Goal: Task Accomplishment & Management: Manage account settings

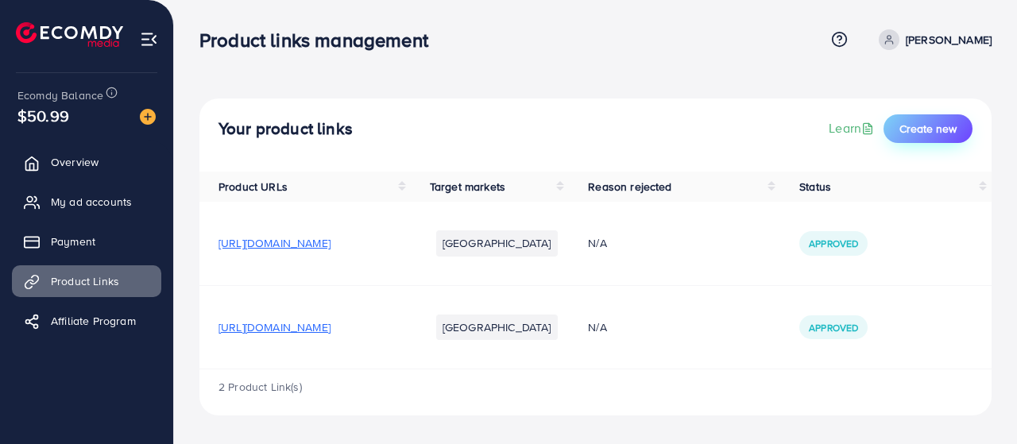
click at [904, 119] on button "Create new" at bounding box center [927, 128] width 89 height 29
click at [127, 313] on span "Affiliate Program" at bounding box center [97, 321] width 85 height 16
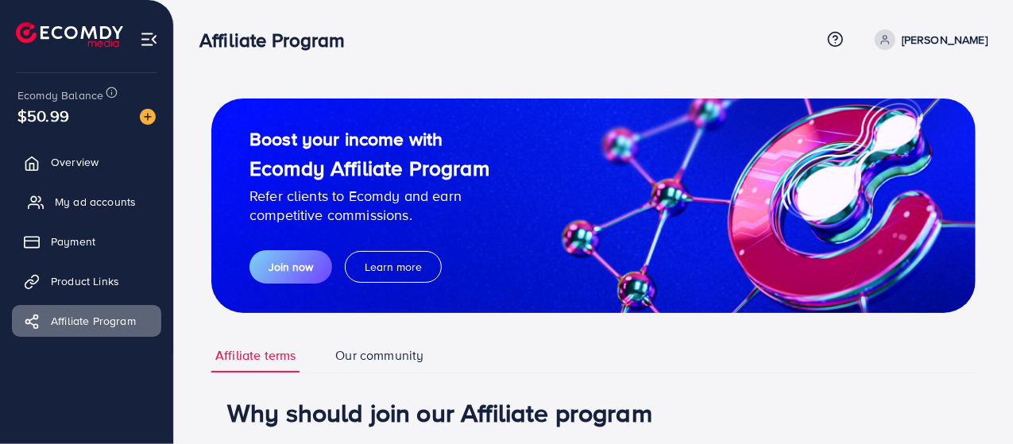
click at [95, 210] on link "My ad accounts" at bounding box center [86, 202] width 149 height 32
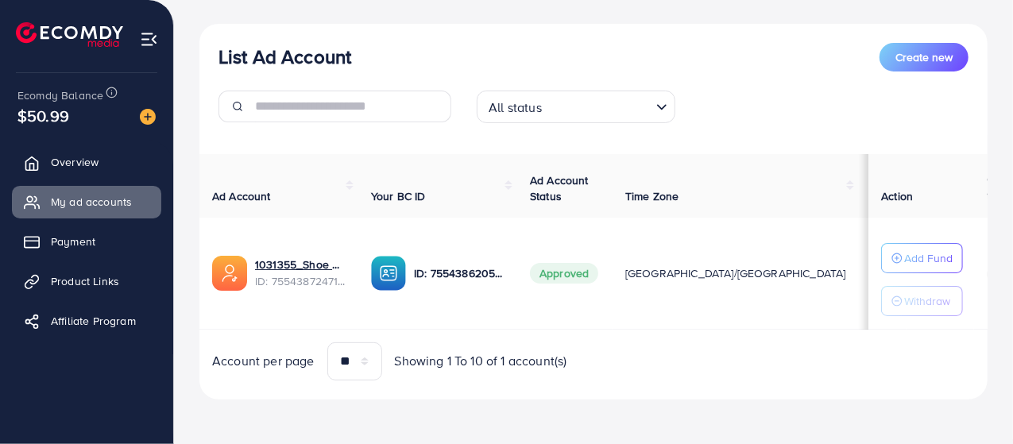
click at [525, 102] on div "All status" at bounding box center [566, 105] width 169 height 28
click at [531, 48] on div "List Ad Account Create new" at bounding box center [593, 57] width 750 height 29
click at [907, 250] on p "Add Fund" at bounding box center [928, 258] width 48 height 19
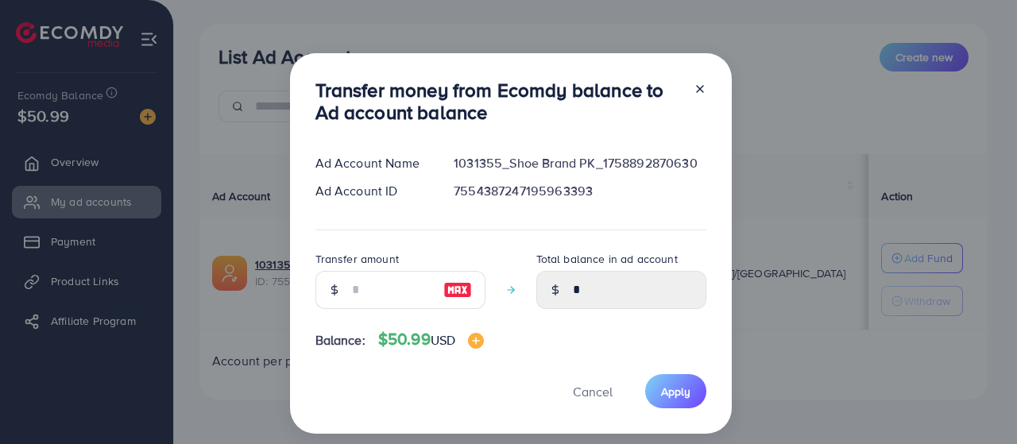
click at [697, 92] on line at bounding box center [700, 89] width 6 height 6
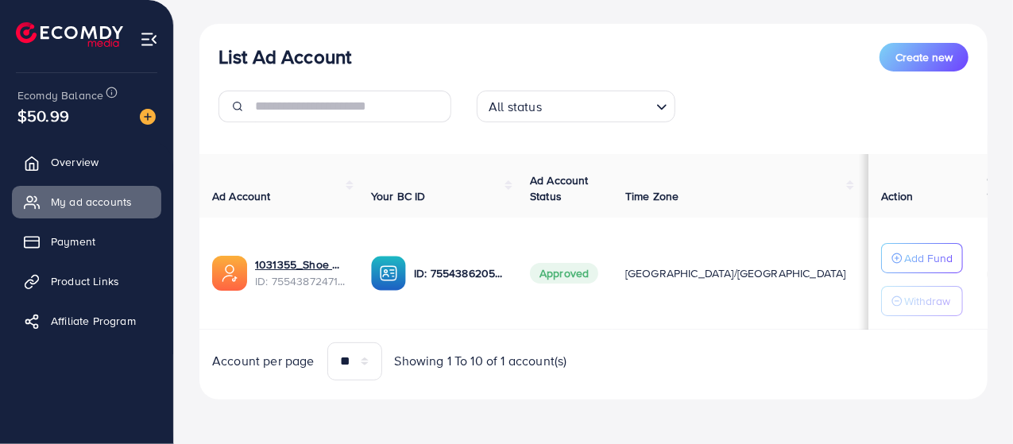
click at [684, 61] on div "List Ad Account Create new" at bounding box center [593, 57] width 750 height 29
click at [925, 244] on button "Add Fund" at bounding box center [922, 258] width 82 height 30
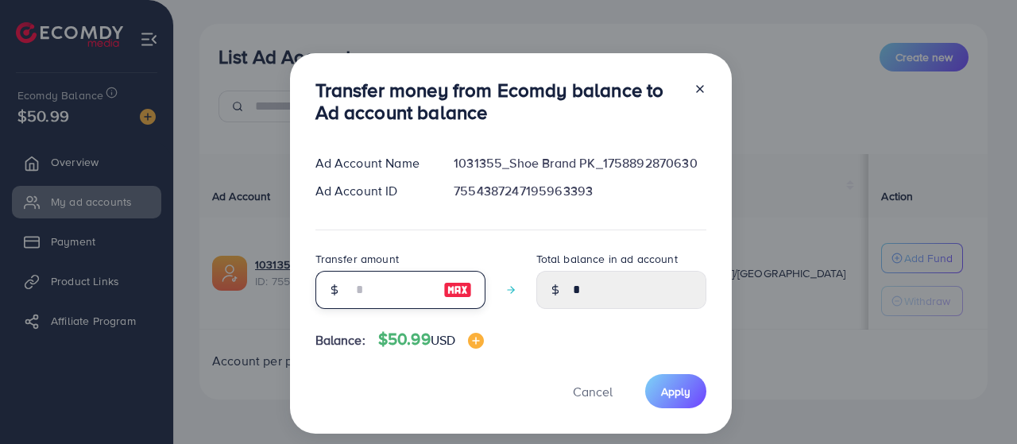
click at [401, 303] on input "number" at bounding box center [391, 290] width 79 height 38
type input "*"
type input "****"
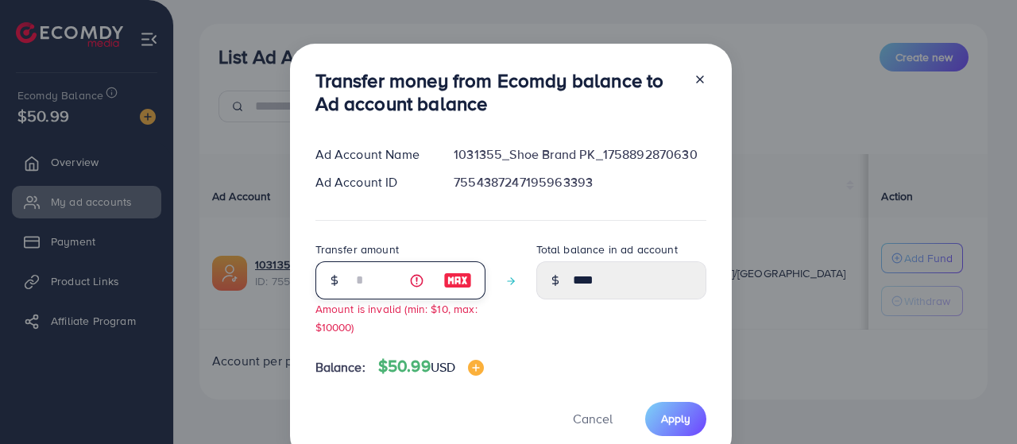
type input "**"
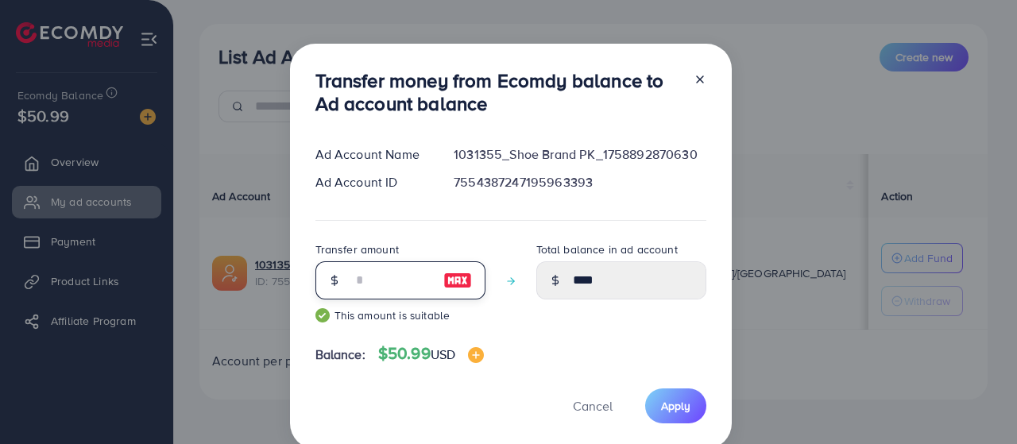
type input "*****"
type input "**"
click at [674, 393] on button "Apply" at bounding box center [675, 405] width 61 height 34
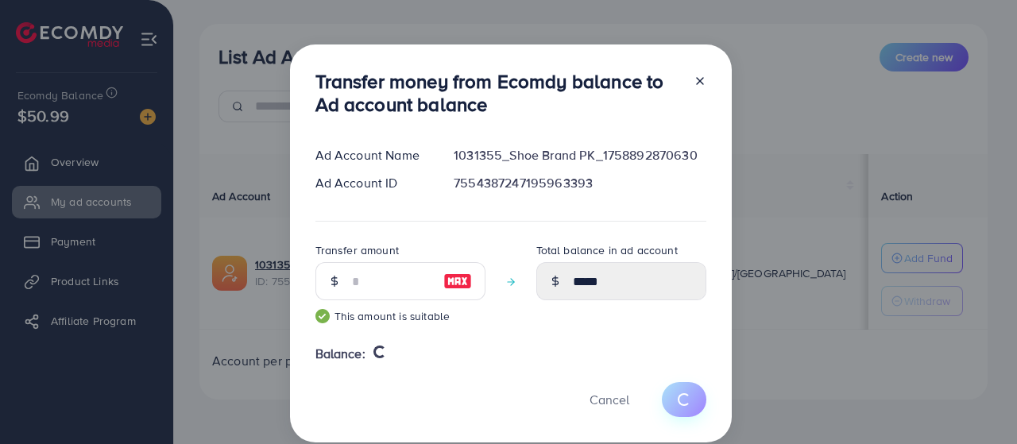
type input "*"
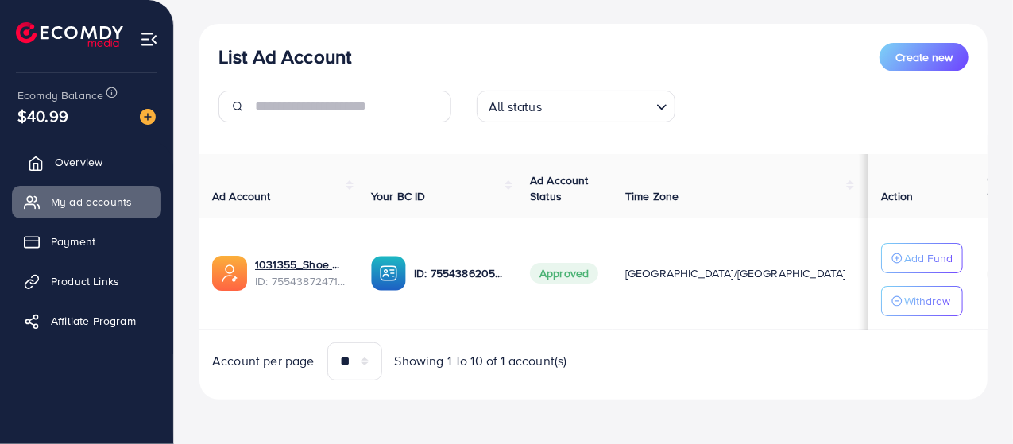
click at [110, 162] on link "Overview" at bounding box center [86, 162] width 149 height 32
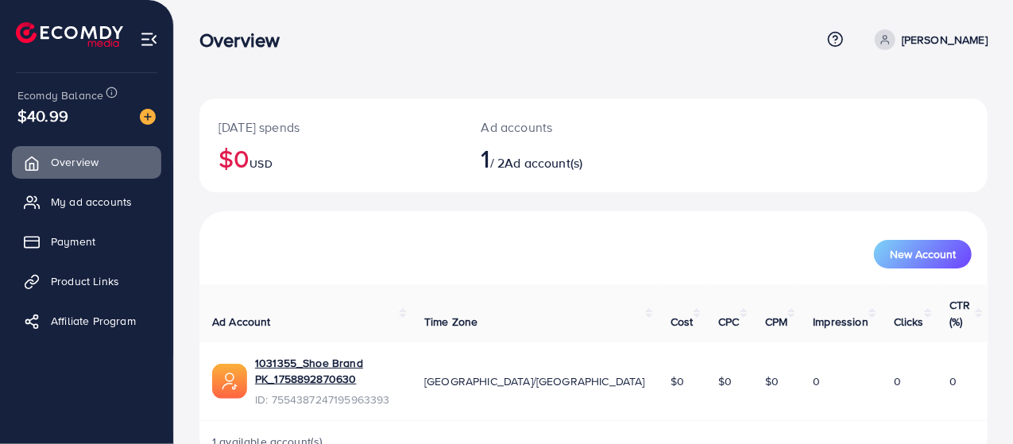
scroll to position [11, 0]
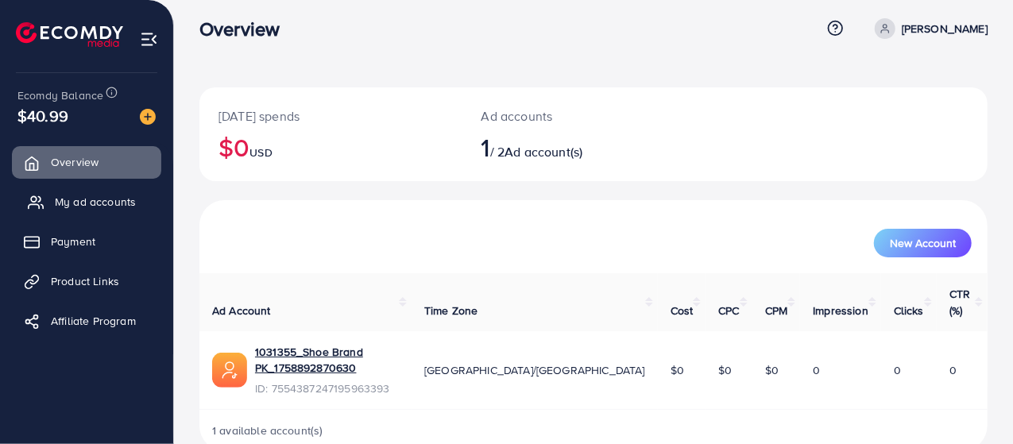
click at [135, 195] on link "My ad accounts" at bounding box center [86, 202] width 149 height 32
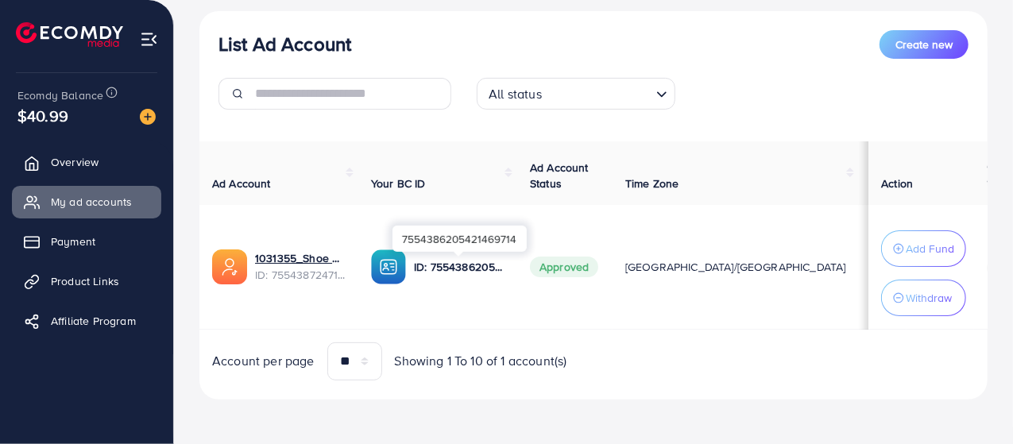
click at [465, 264] on p "ID: 7554386205421469714" at bounding box center [459, 266] width 91 height 19
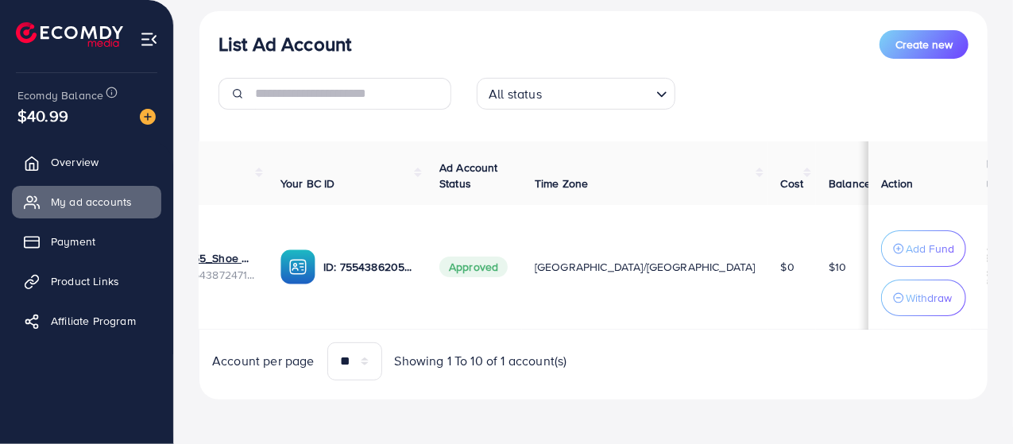
scroll to position [0, 98]
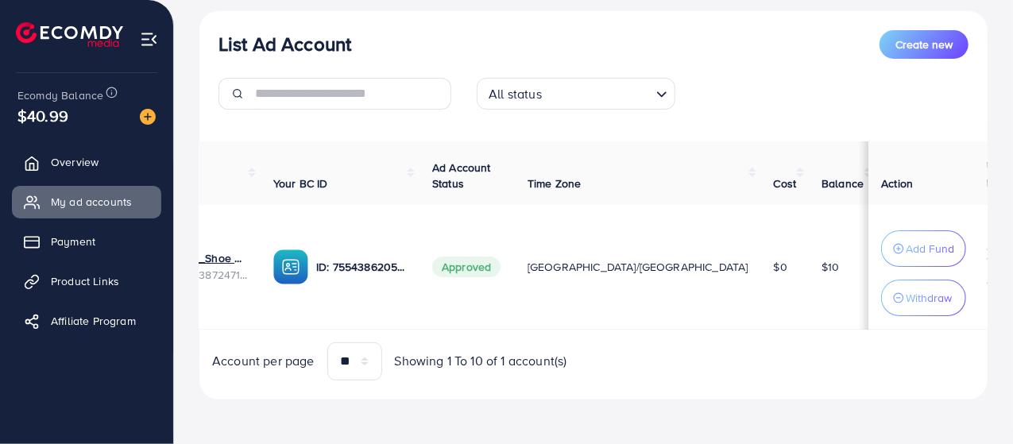
click at [761, 171] on th "Cost" at bounding box center [785, 173] width 48 height 64
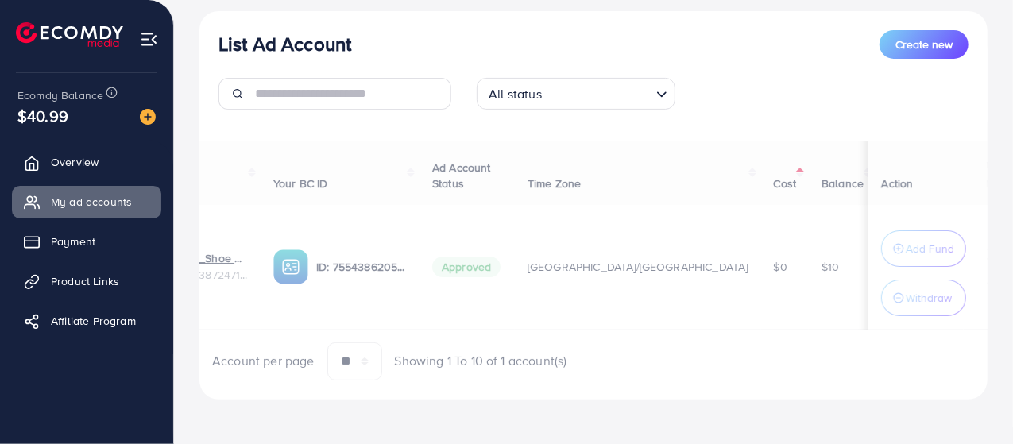
click at [643, 171] on div "Ad Account Your BC ID Ad Account Status Time Zone Cost Balance Auto top-up Thre…" at bounding box center [593, 260] width 788 height 239
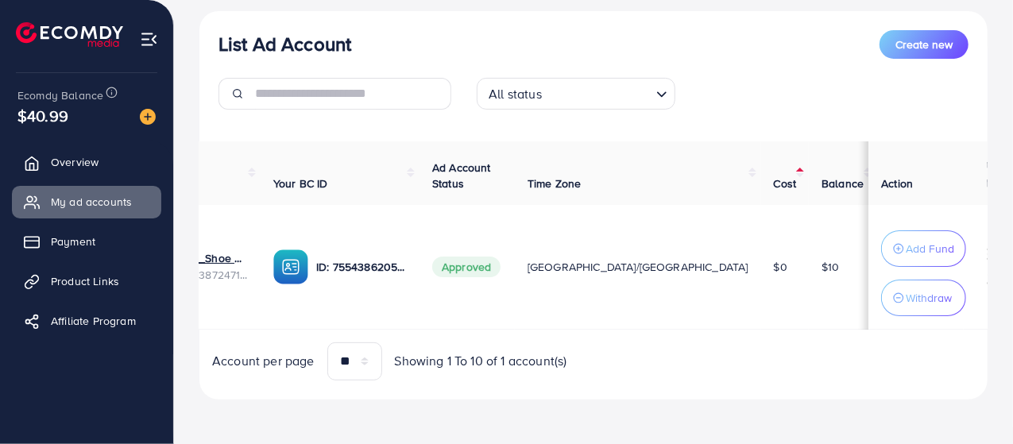
click at [761, 171] on th "Cost" at bounding box center [785, 173] width 48 height 64
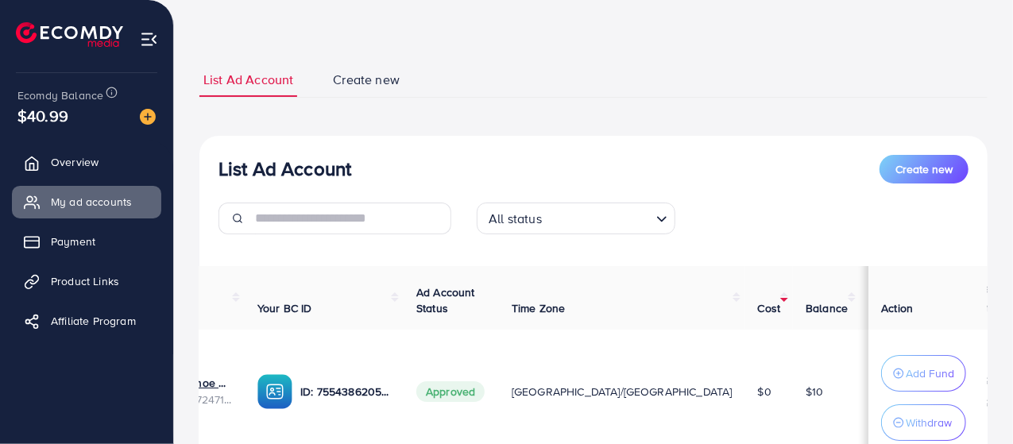
scroll to position [0, 117]
click at [364, 84] on span "Create new" at bounding box center [366, 80] width 67 height 18
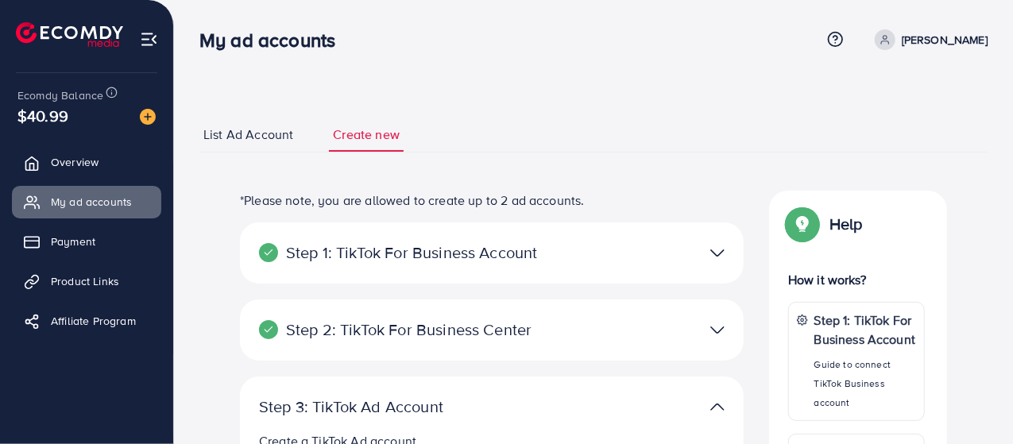
click at [238, 125] on link "List Ad Account" at bounding box center [248, 135] width 98 height 34
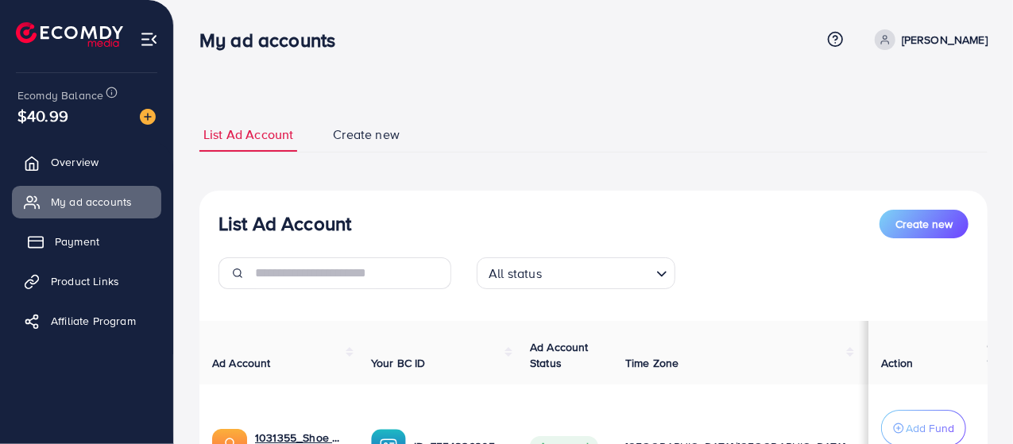
click at [118, 243] on link "Payment" at bounding box center [86, 242] width 149 height 32
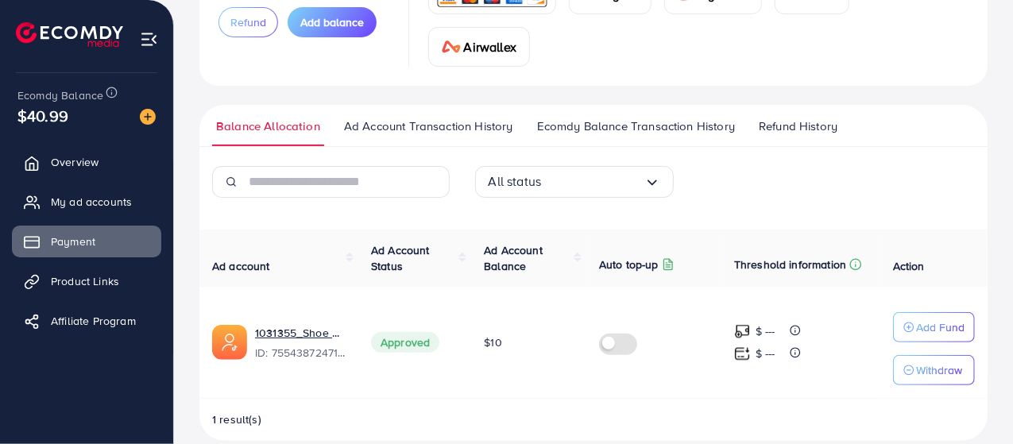
scroll to position [194, 0]
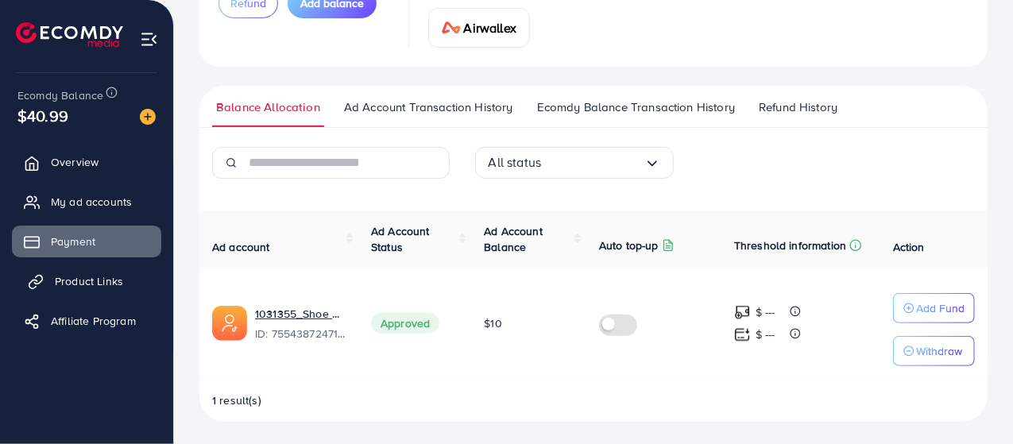
click at [114, 284] on span "Product Links" at bounding box center [89, 281] width 68 height 16
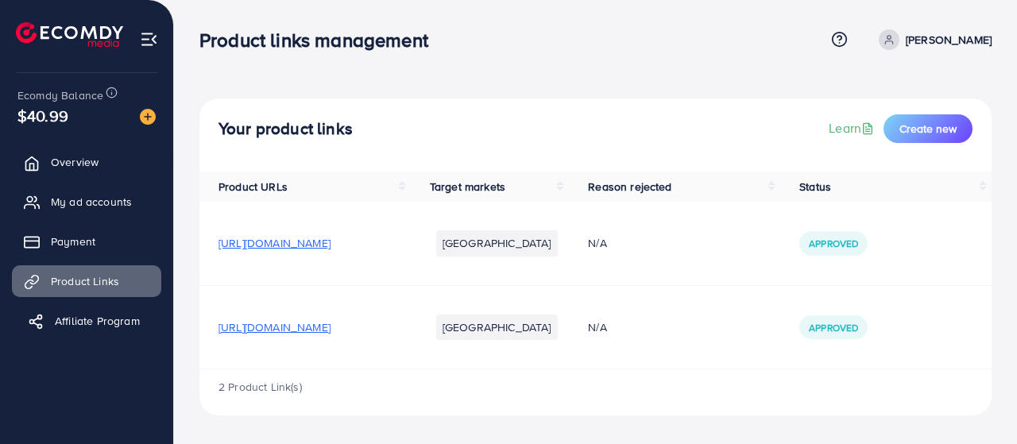
click at [116, 313] on span "Affiliate Program" at bounding box center [97, 321] width 85 height 16
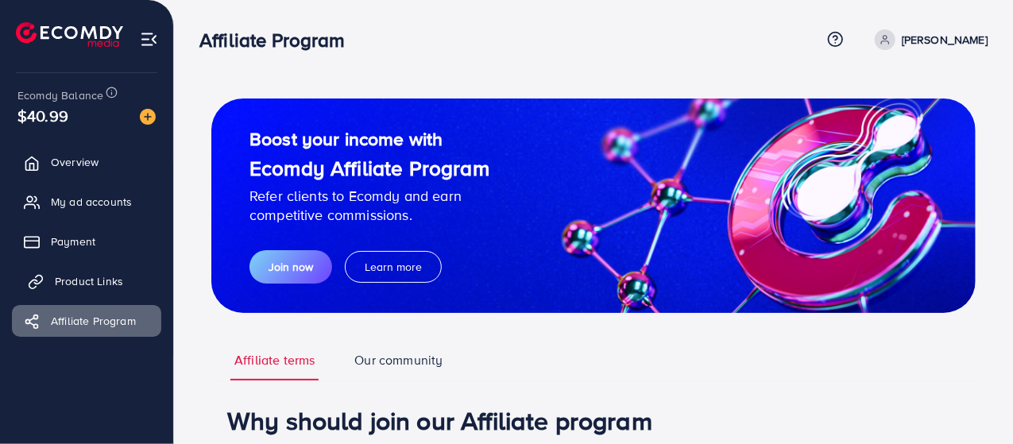
click at [123, 276] on link "Product Links" at bounding box center [86, 281] width 149 height 32
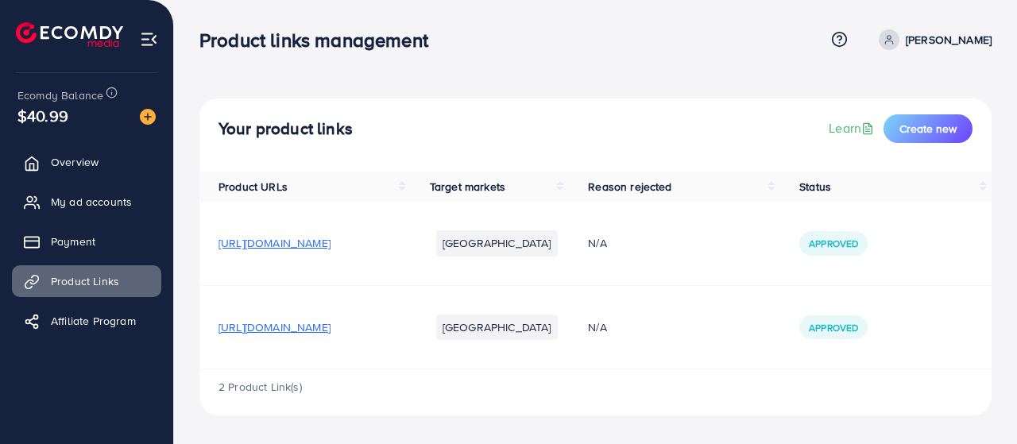
click at [330, 241] on span "[URL][DOMAIN_NAME]" at bounding box center [274, 243] width 112 height 16
click at [932, 127] on span "Create new" at bounding box center [927, 129] width 57 height 16
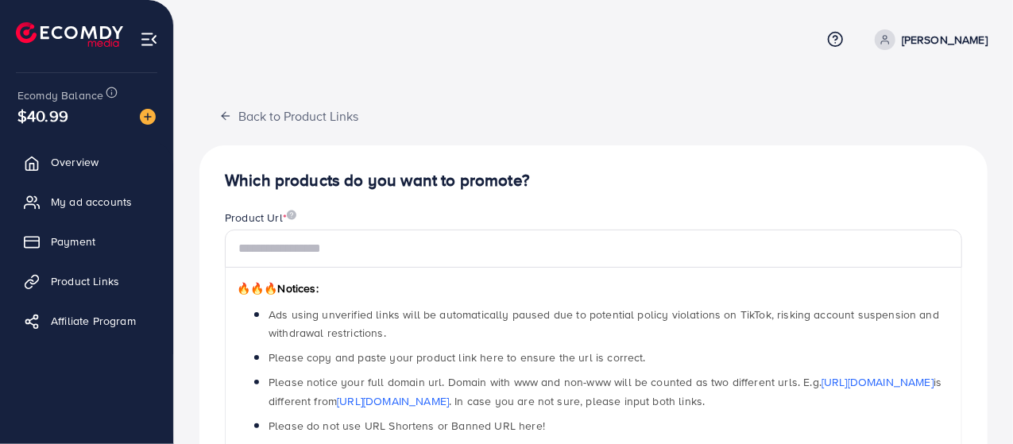
scroll to position [254, 0]
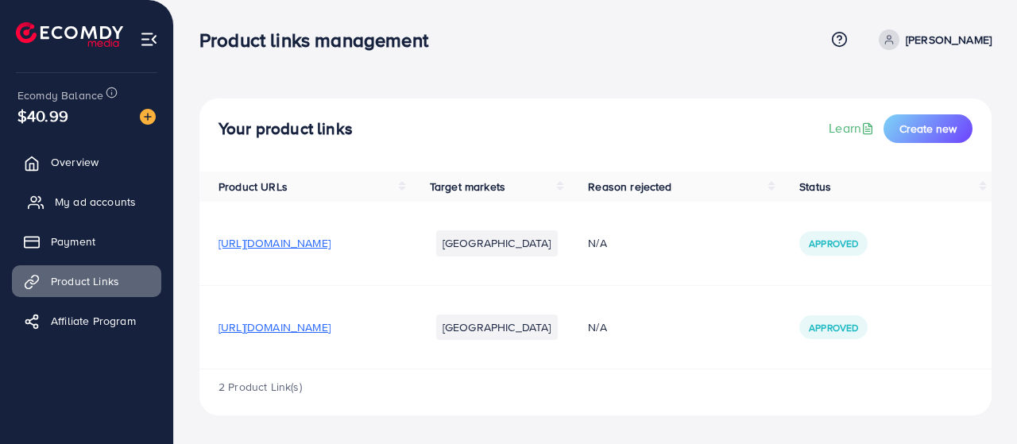
click at [115, 201] on span "My ad accounts" at bounding box center [95, 202] width 81 height 16
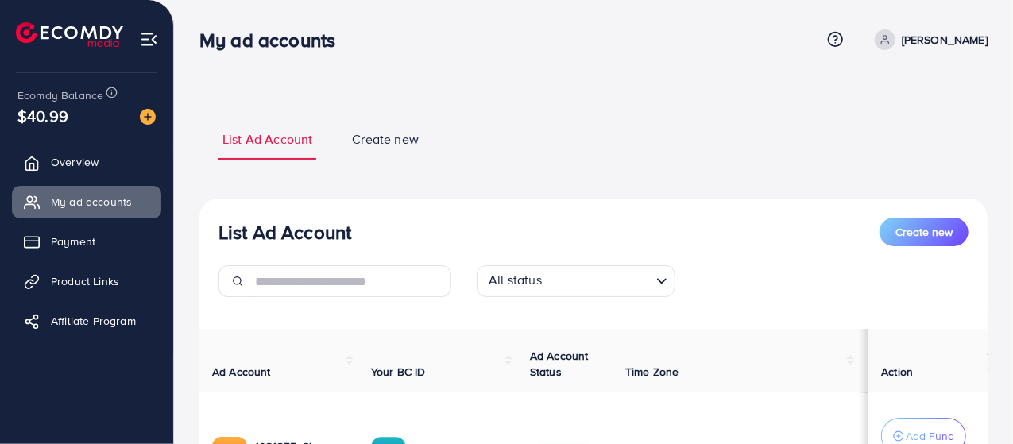
click at [367, 134] on span "Create new" at bounding box center [385, 139] width 67 height 18
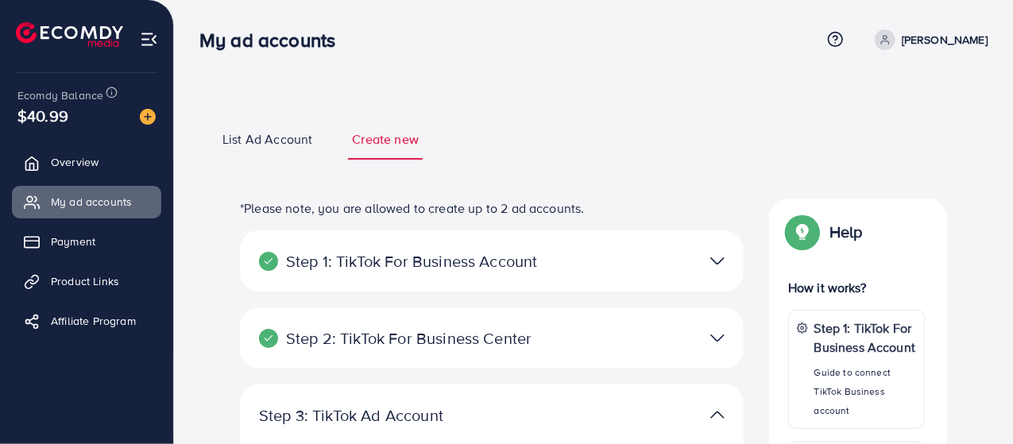
click at [296, 133] on span "List Ad Account" at bounding box center [267, 139] width 90 height 18
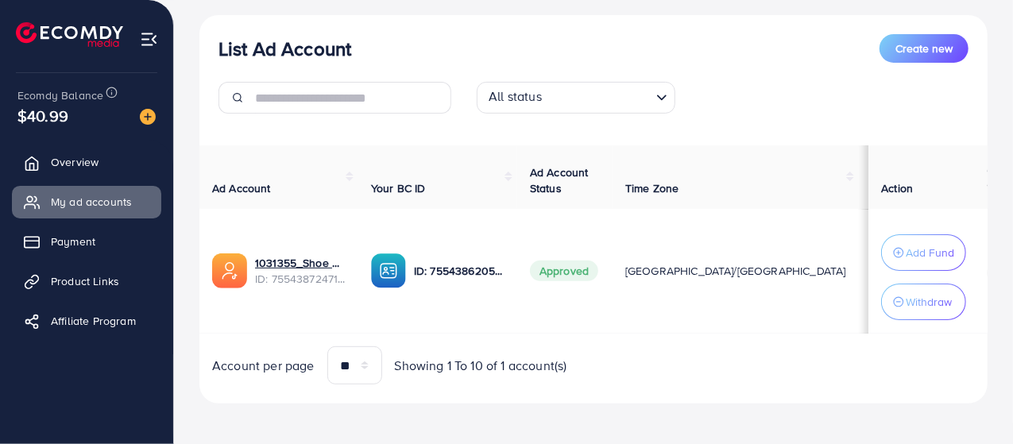
scroll to position [184, 0]
click at [986, 272] on label at bounding box center [1008, 270] width 44 height 18
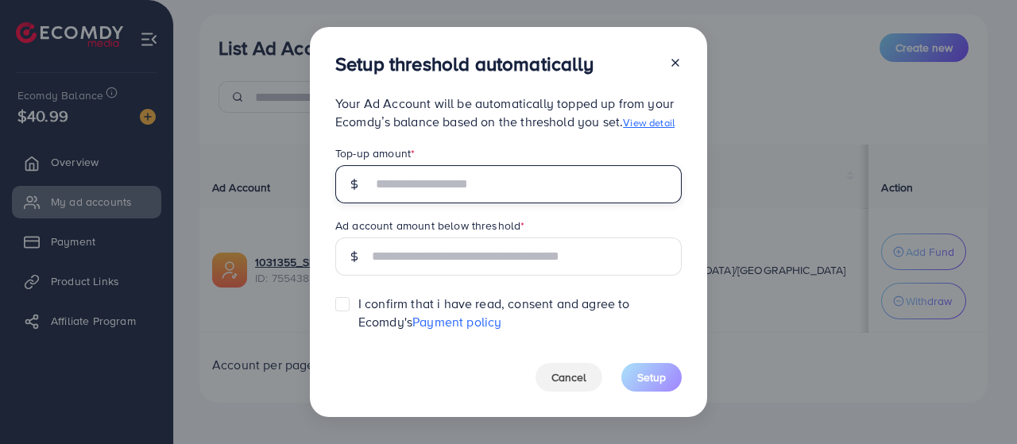
click at [572, 182] on input "text" at bounding box center [527, 184] width 310 height 38
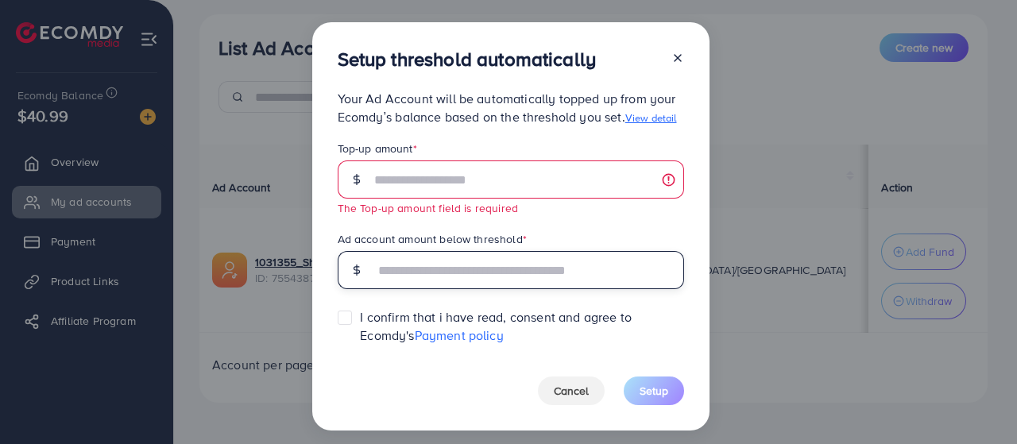
click at [535, 261] on input "text" at bounding box center [529, 270] width 310 height 38
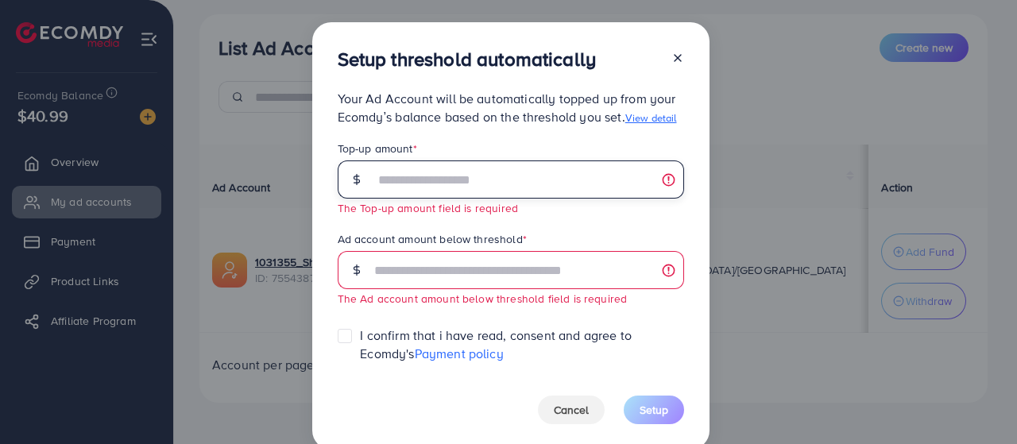
click at [507, 180] on input "text" at bounding box center [529, 179] width 310 height 38
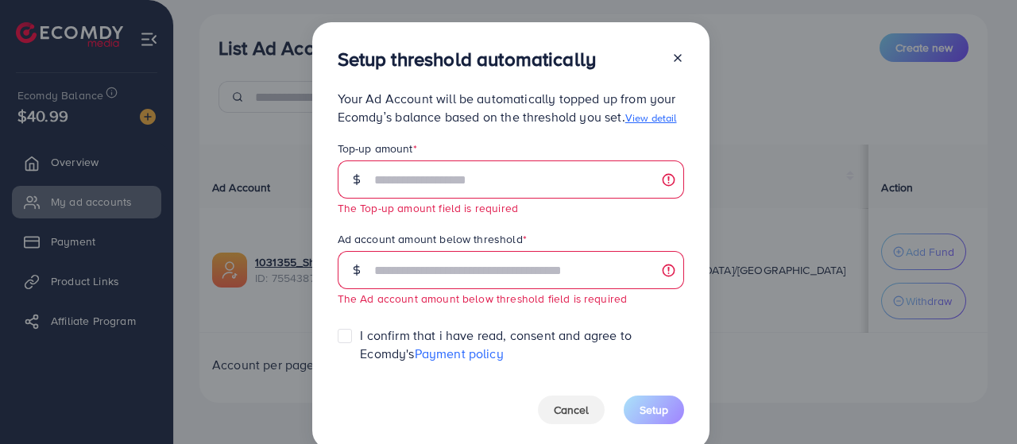
click at [676, 59] on line at bounding box center [677, 58] width 6 height 6
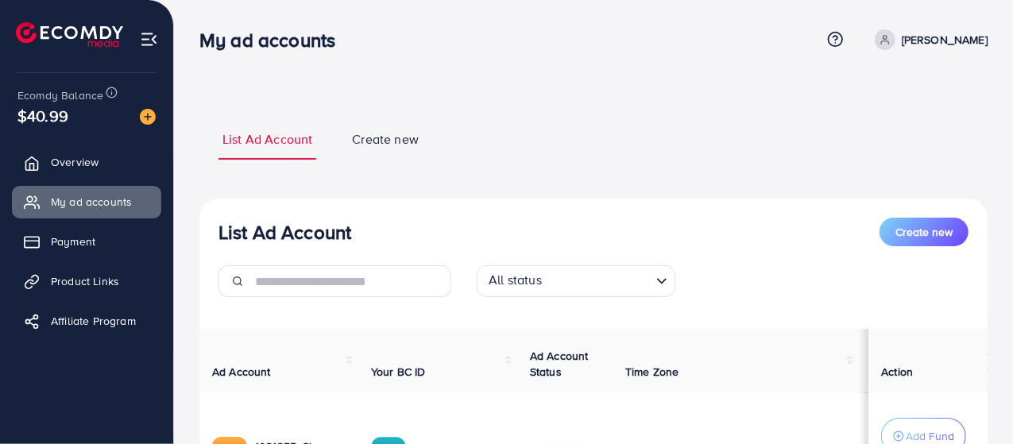
scroll to position [189, 0]
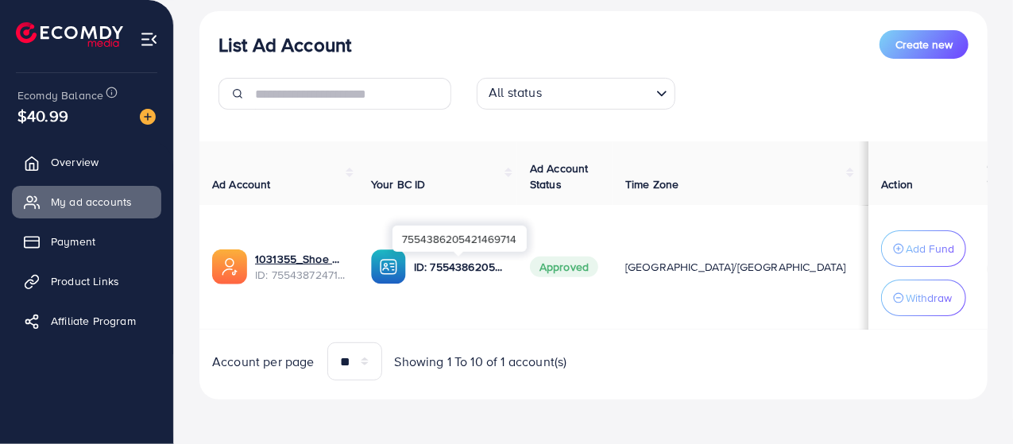
click at [469, 262] on p "ID: 7554386205421469714" at bounding box center [459, 266] width 91 height 19
click at [136, 239] on link "Payment" at bounding box center [86, 242] width 149 height 32
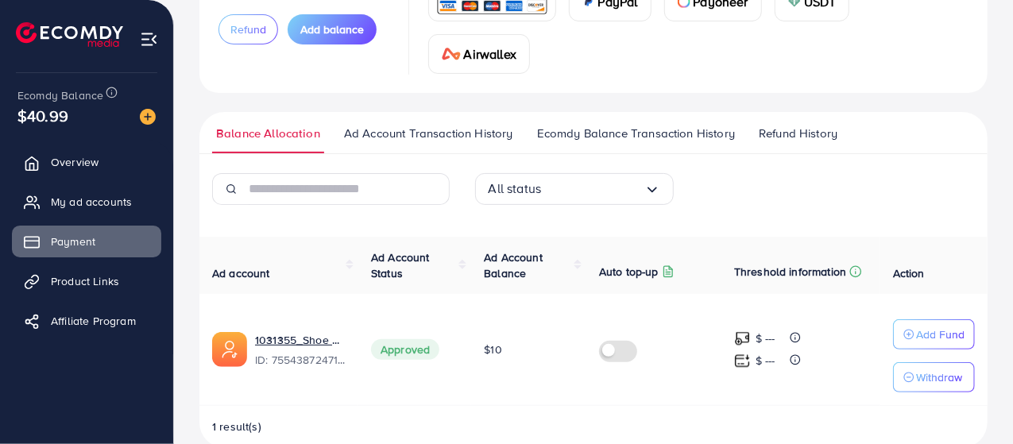
scroll to position [194, 0]
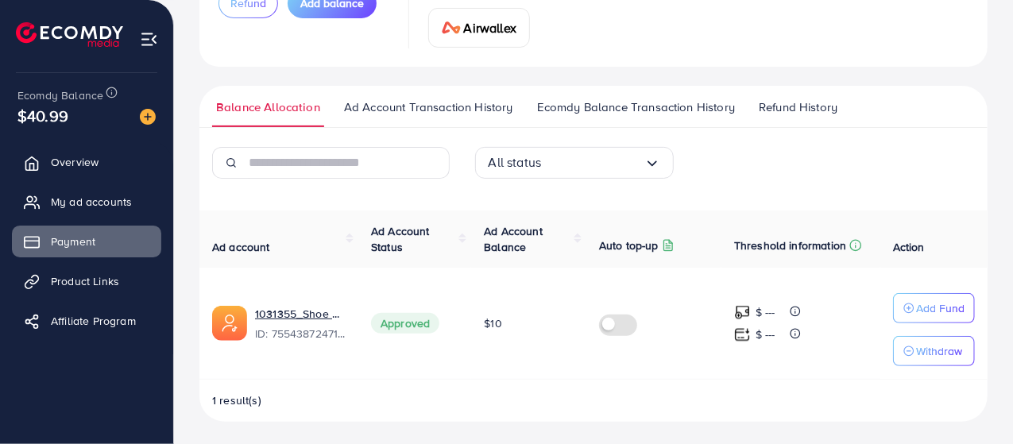
click at [620, 324] on label at bounding box center [621, 324] width 44 height 18
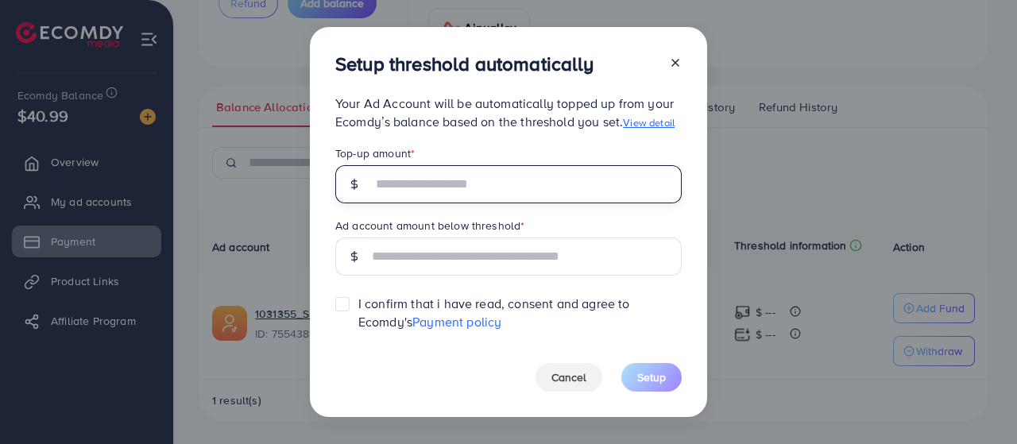
click at [497, 180] on input "text" at bounding box center [527, 184] width 310 height 38
type input "*"
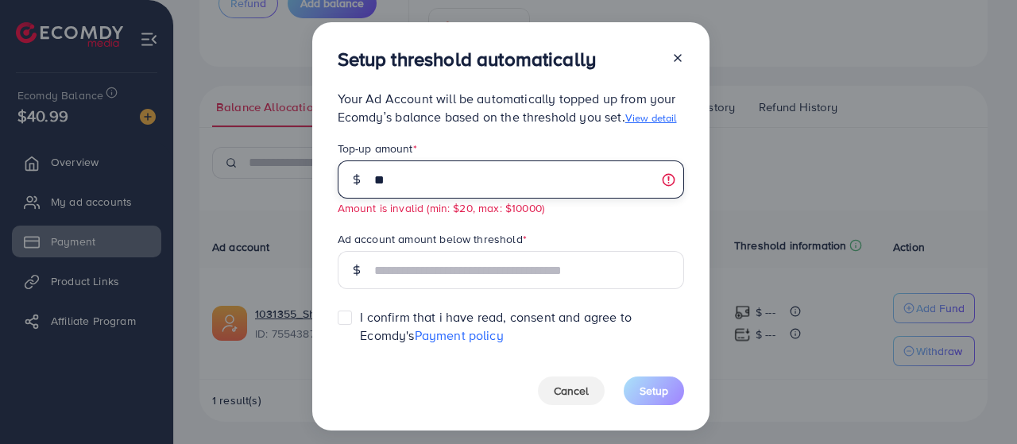
type input "*"
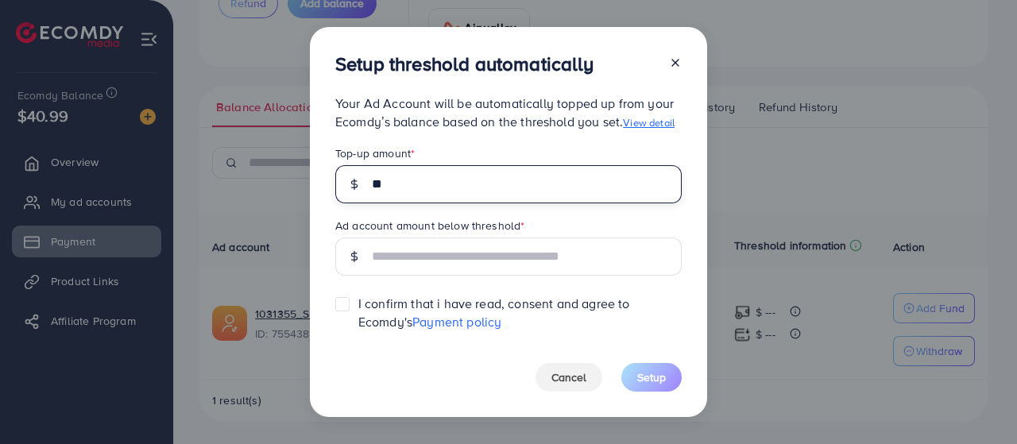
type input "**"
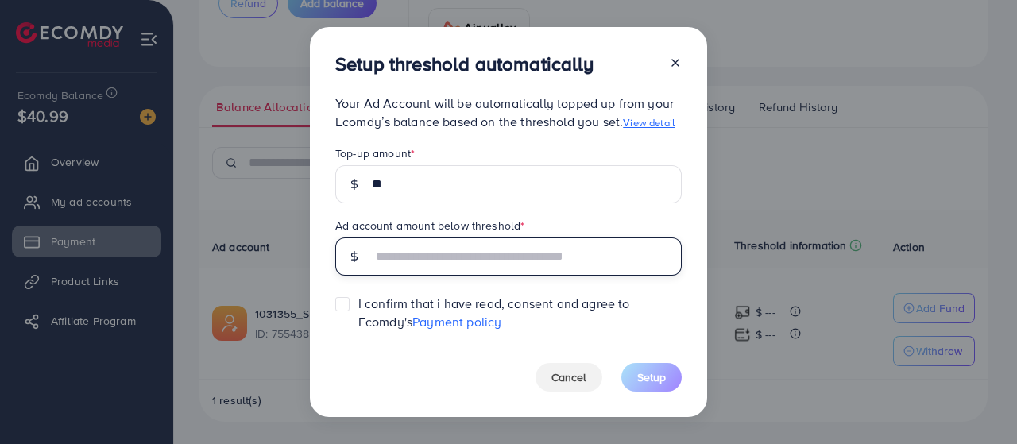
click at [426, 260] on input "text" at bounding box center [527, 256] width 310 height 38
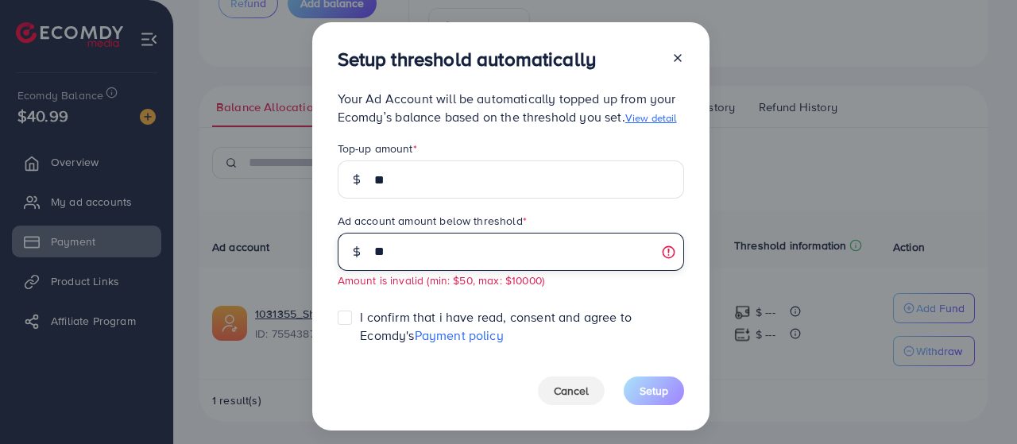
type input "*"
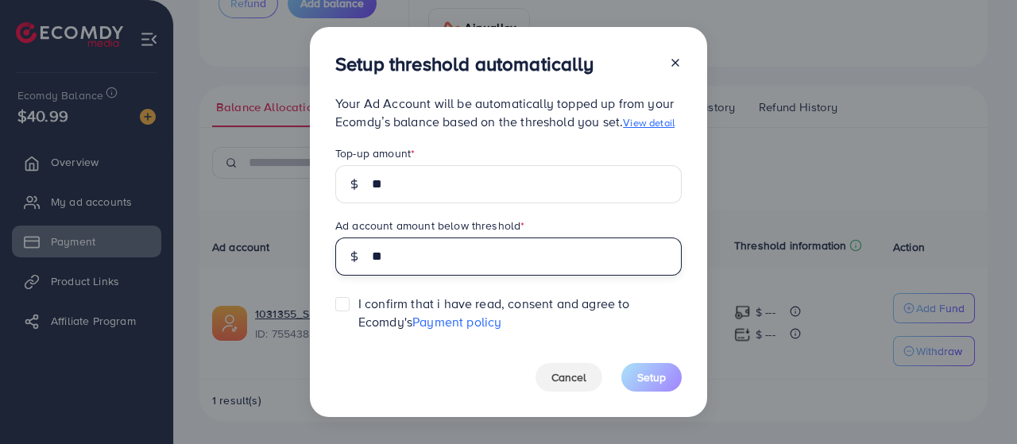
type input "**"
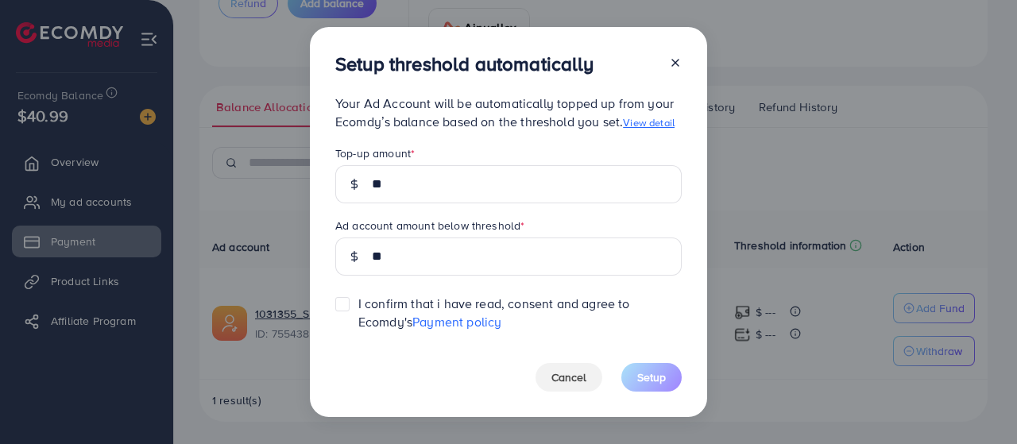
click at [674, 57] on icon at bounding box center [675, 62] width 13 height 13
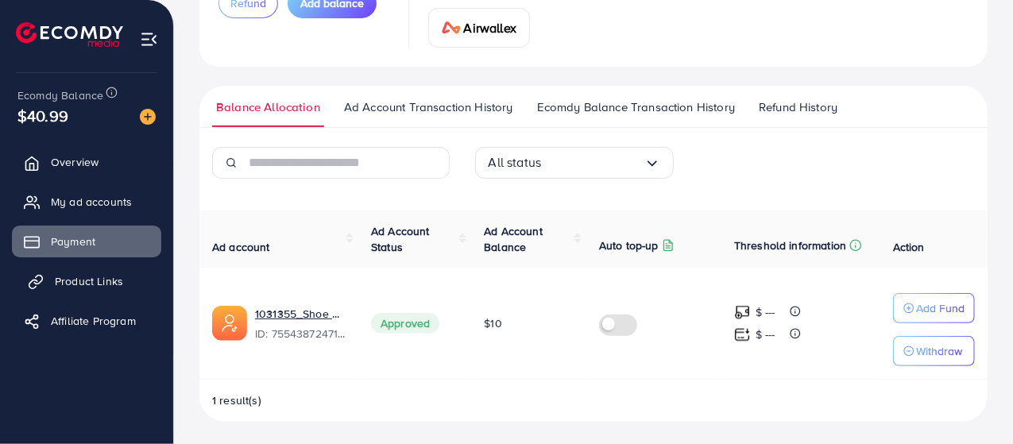
click at [87, 269] on link "Product Links" at bounding box center [86, 281] width 149 height 32
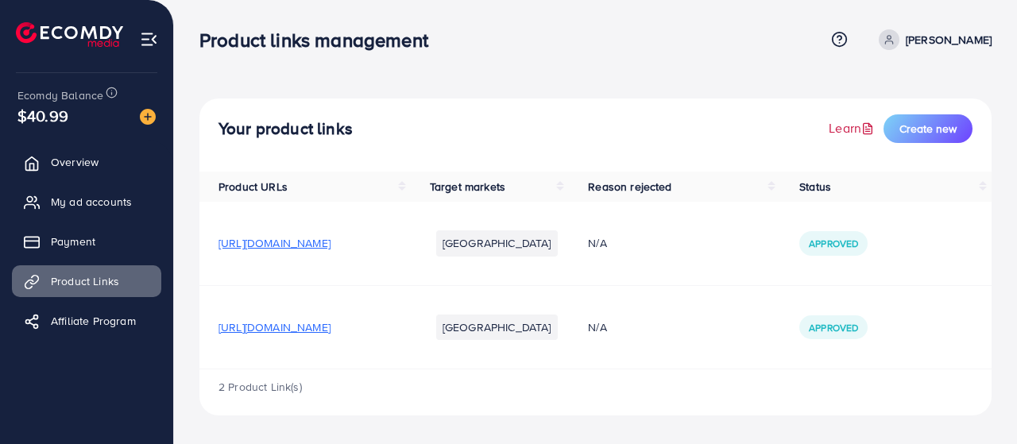
click at [857, 125] on link "Learn" at bounding box center [852, 128] width 48 height 18
click at [937, 130] on span "Create new" at bounding box center [927, 129] width 57 height 16
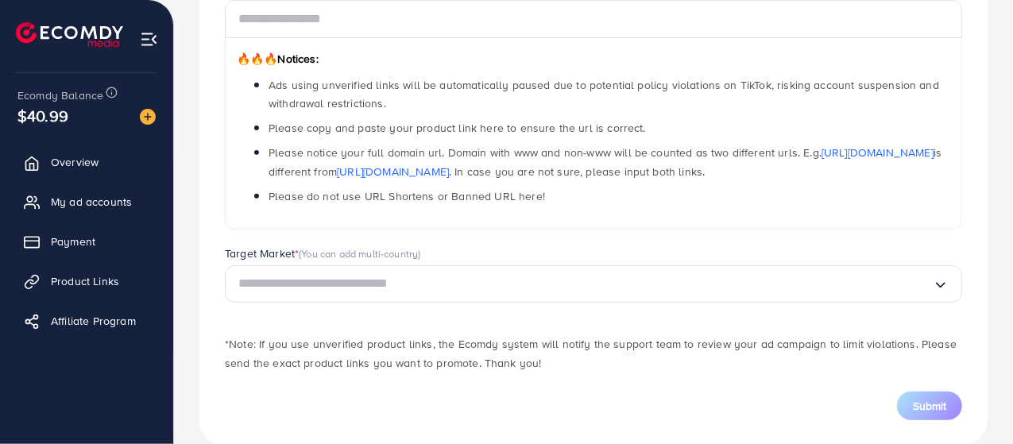
scroll to position [254, 0]
